Goal: Information Seeking & Learning: Learn about a topic

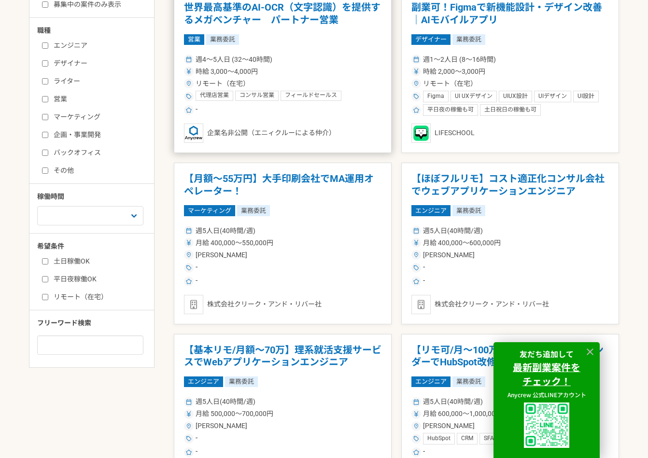
scroll to position [288, 0]
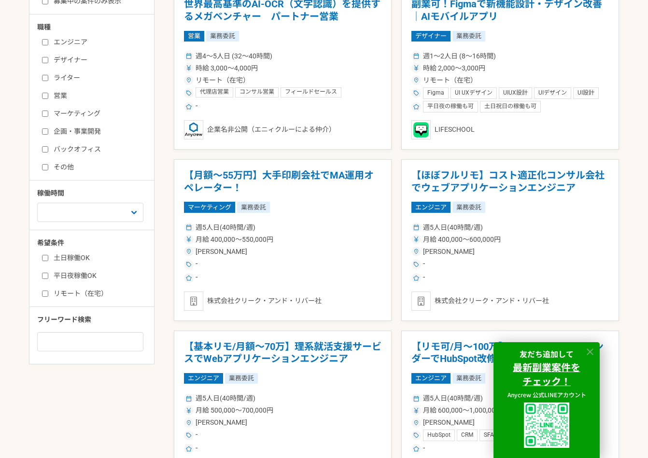
click at [586, 351] on icon at bounding box center [589, 351] width 11 height 11
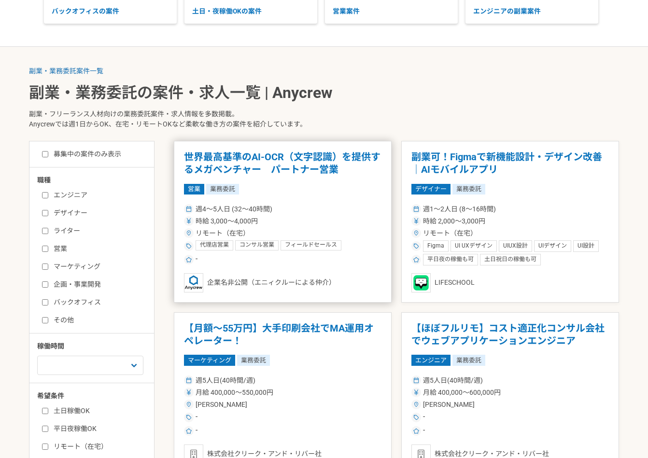
scroll to position [232, 0]
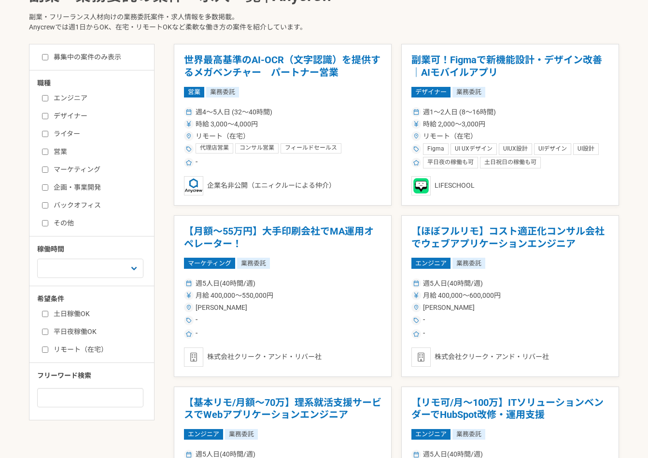
click at [43, 205] on input "バックオフィス" at bounding box center [45, 205] width 6 height 6
checkbox input "true"
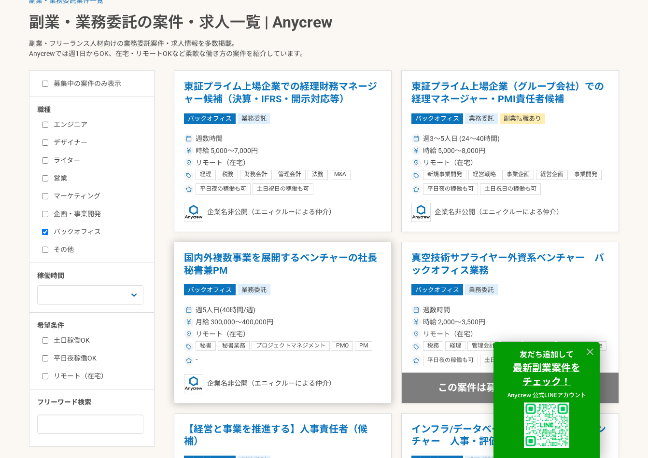
scroll to position [315, 0]
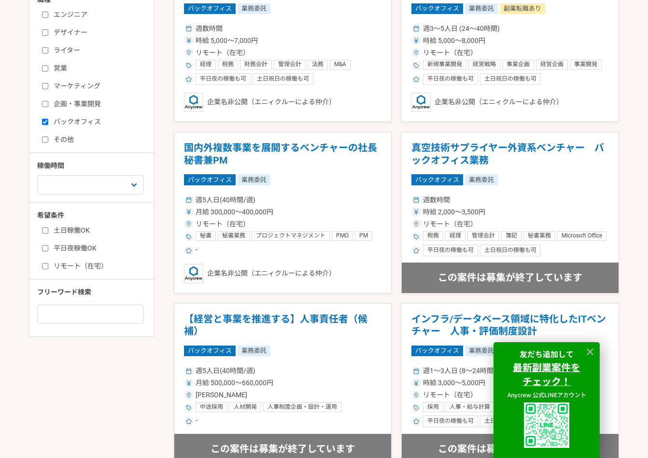
click at [46, 267] on input "リモート（在宅）" at bounding box center [45, 266] width 6 height 6
checkbox input "true"
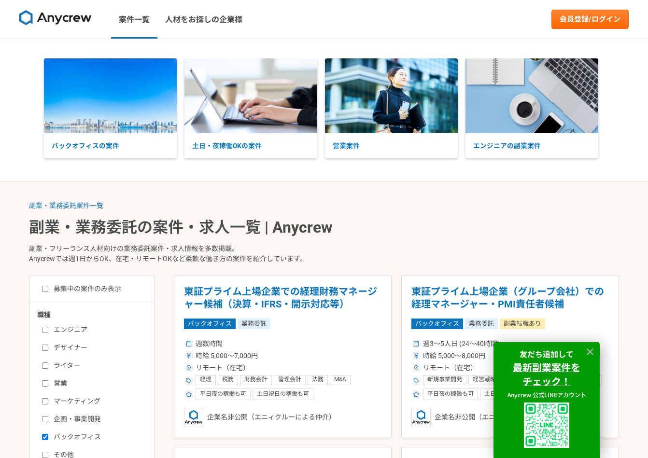
click at [62, 17] on img at bounding box center [55, 17] width 72 height 15
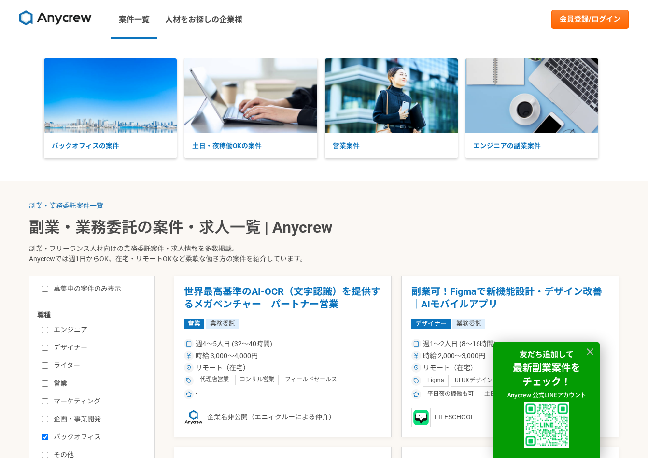
click at [57, 12] on img at bounding box center [55, 17] width 72 height 15
click at [217, 27] on link "人材をお探しの企業様" at bounding box center [203, 19] width 93 height 39
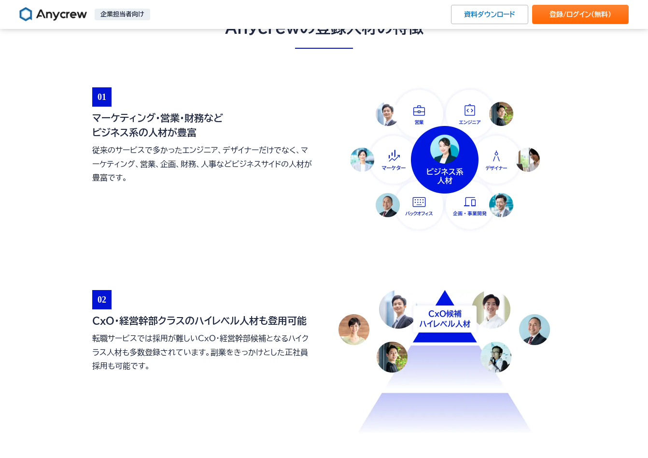
scroll to position [567, 0]
